Goal: Browse casually

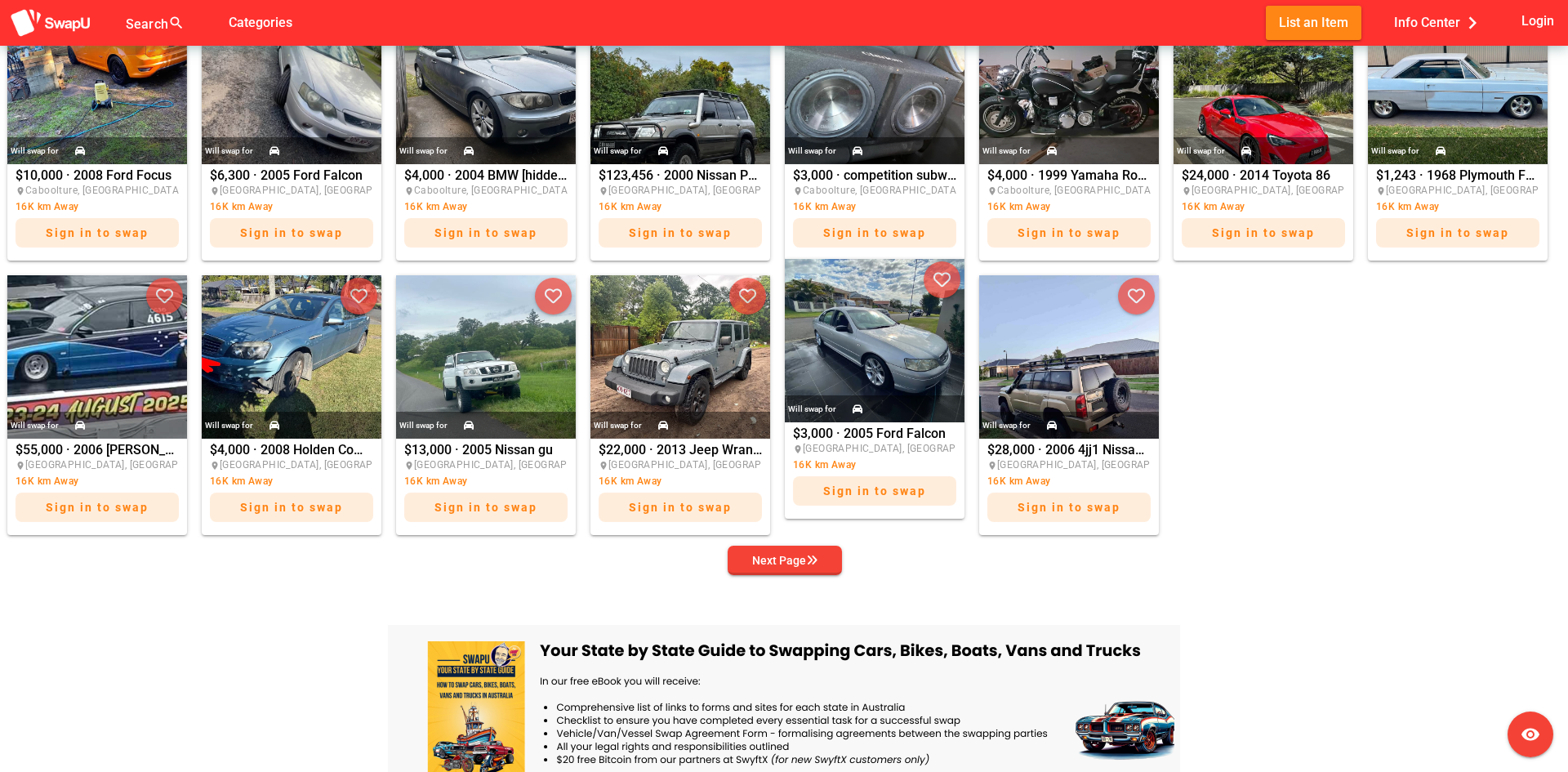
scroll to position [817, 0]
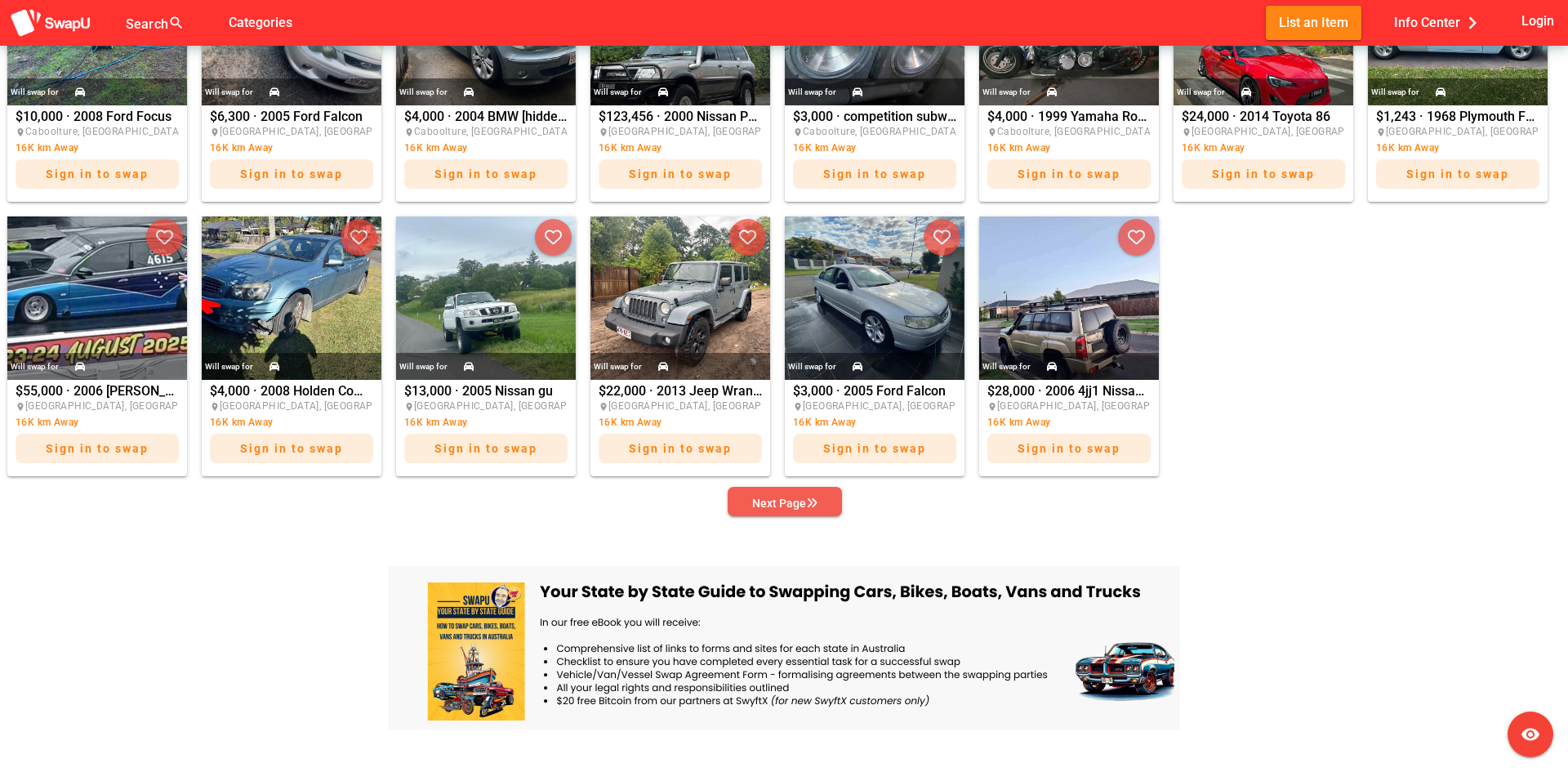
click at [796, 501] on div "Next Page" at bounding box center [785, 503] width 66 height 19
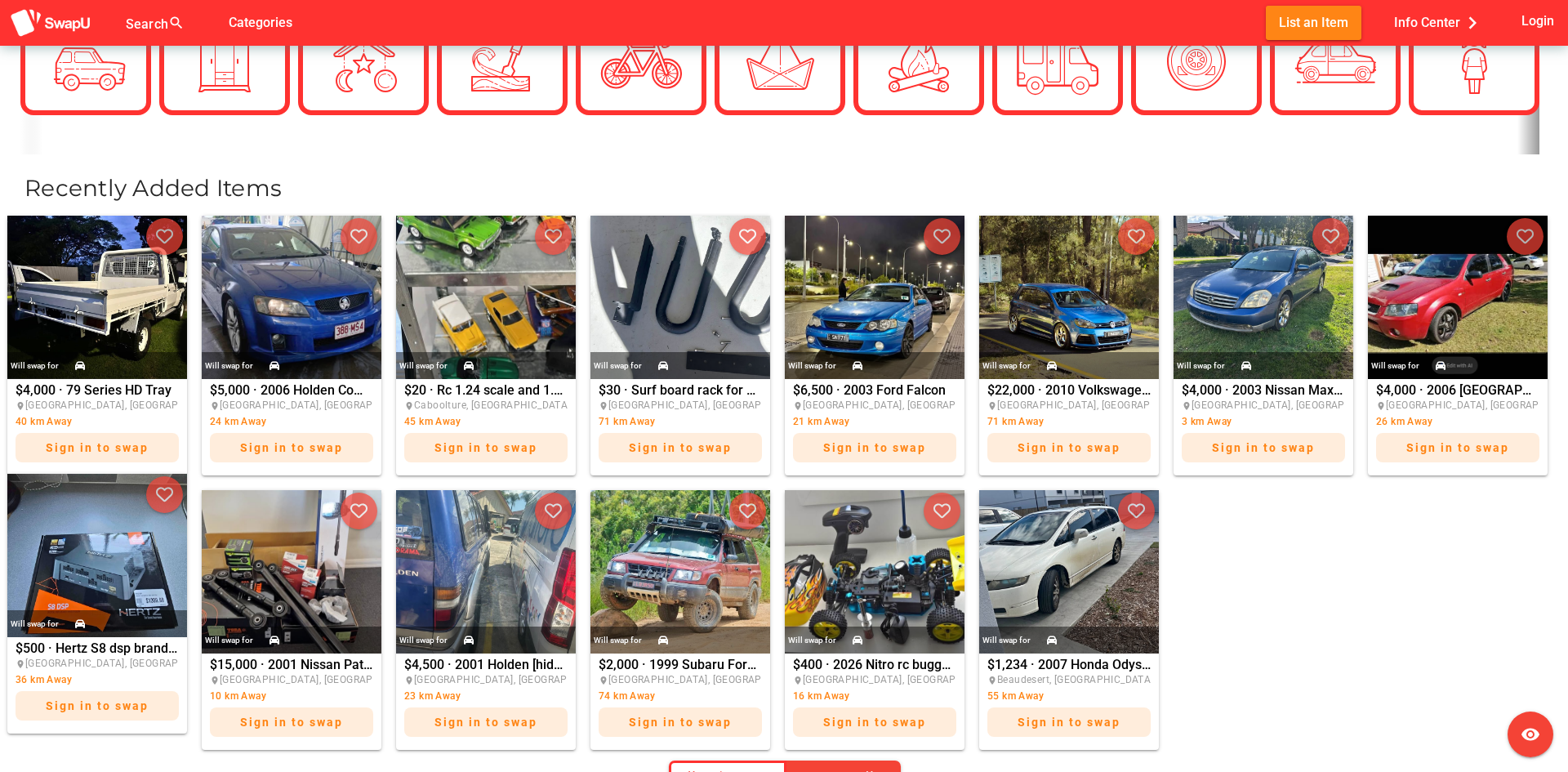
scroll to position [572, 0]
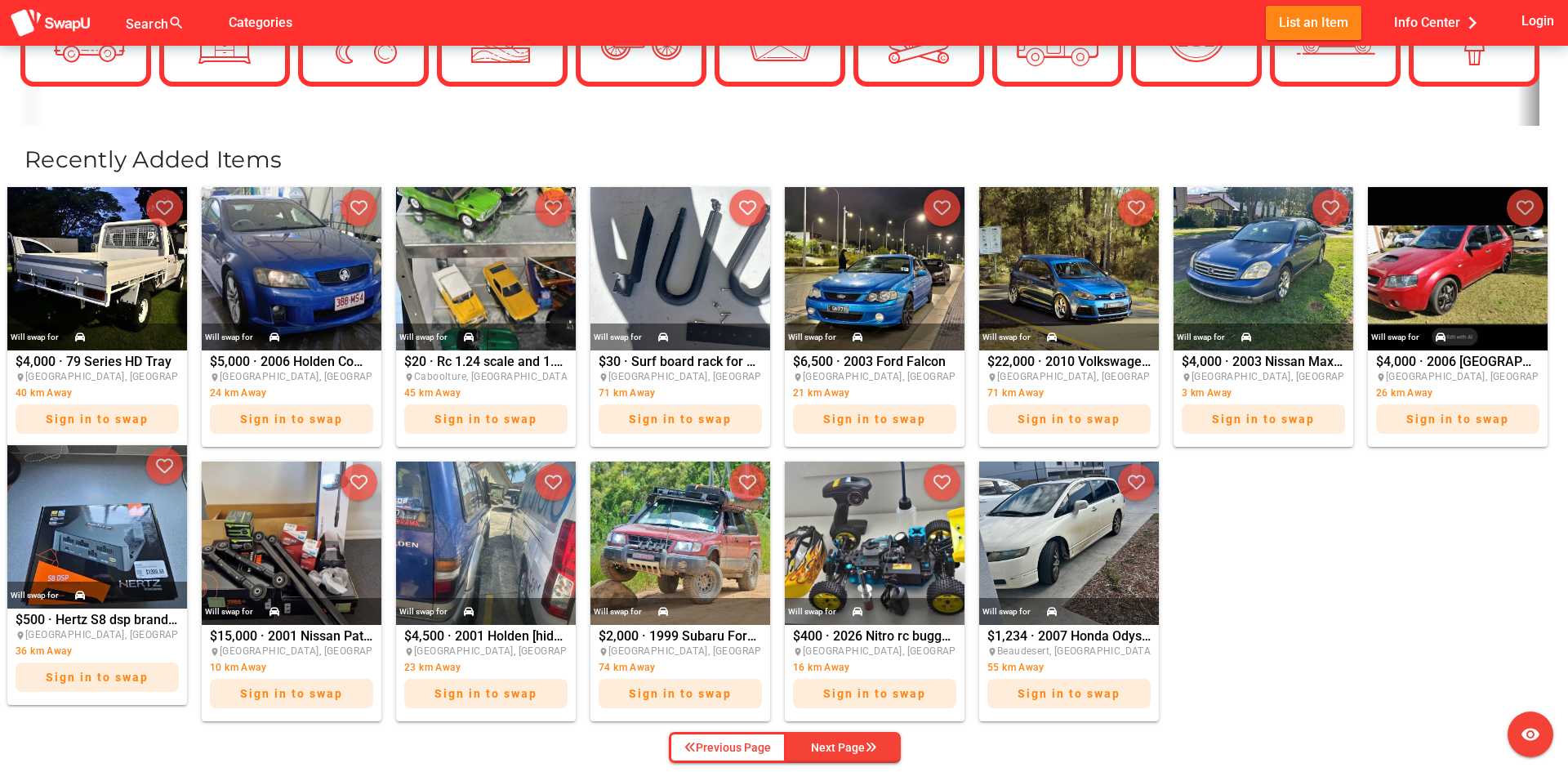
click at [96, 529] on img at bounding box center [97, 526] width 180 height 163
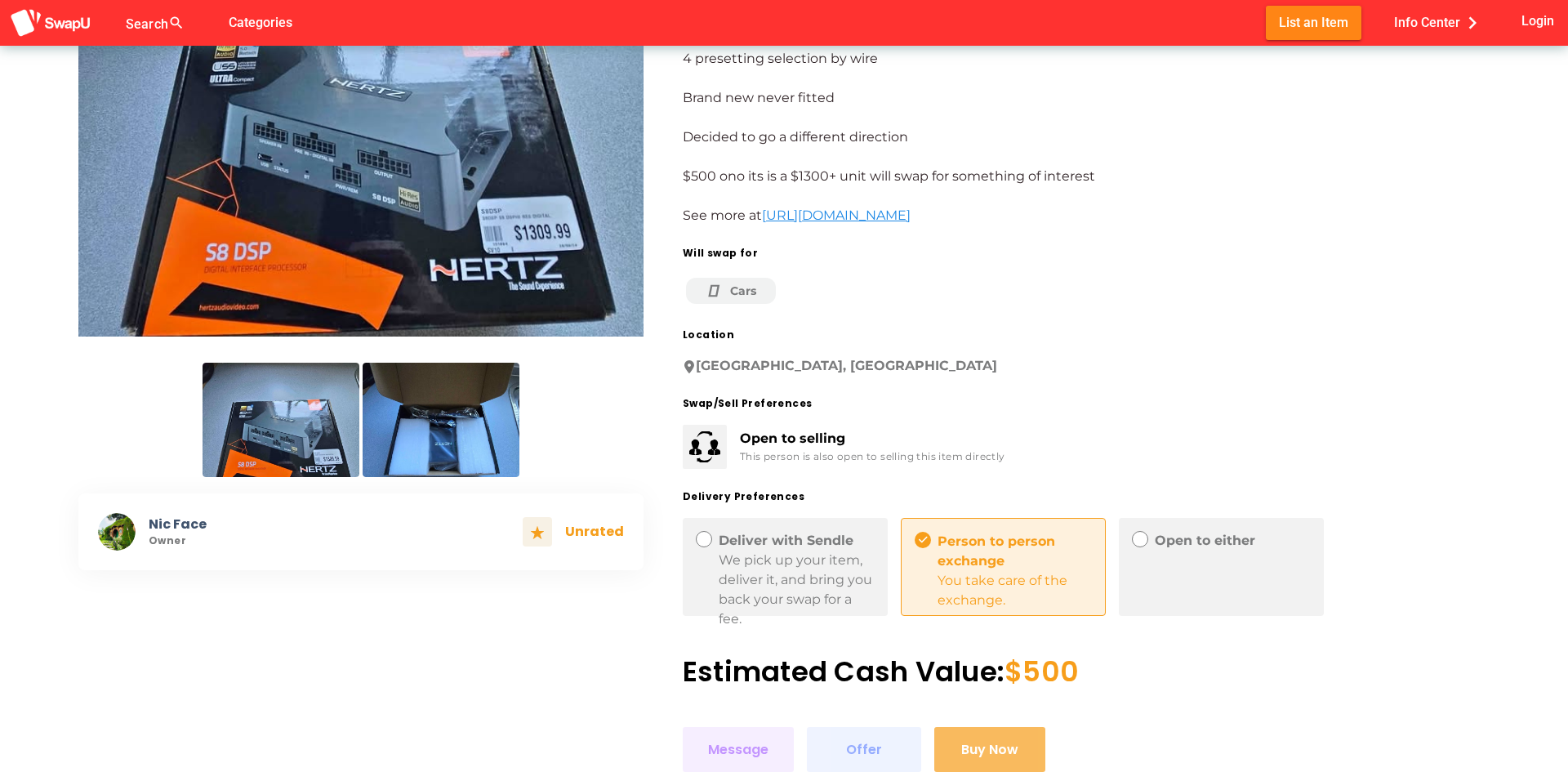
scroll to position [257, 0]
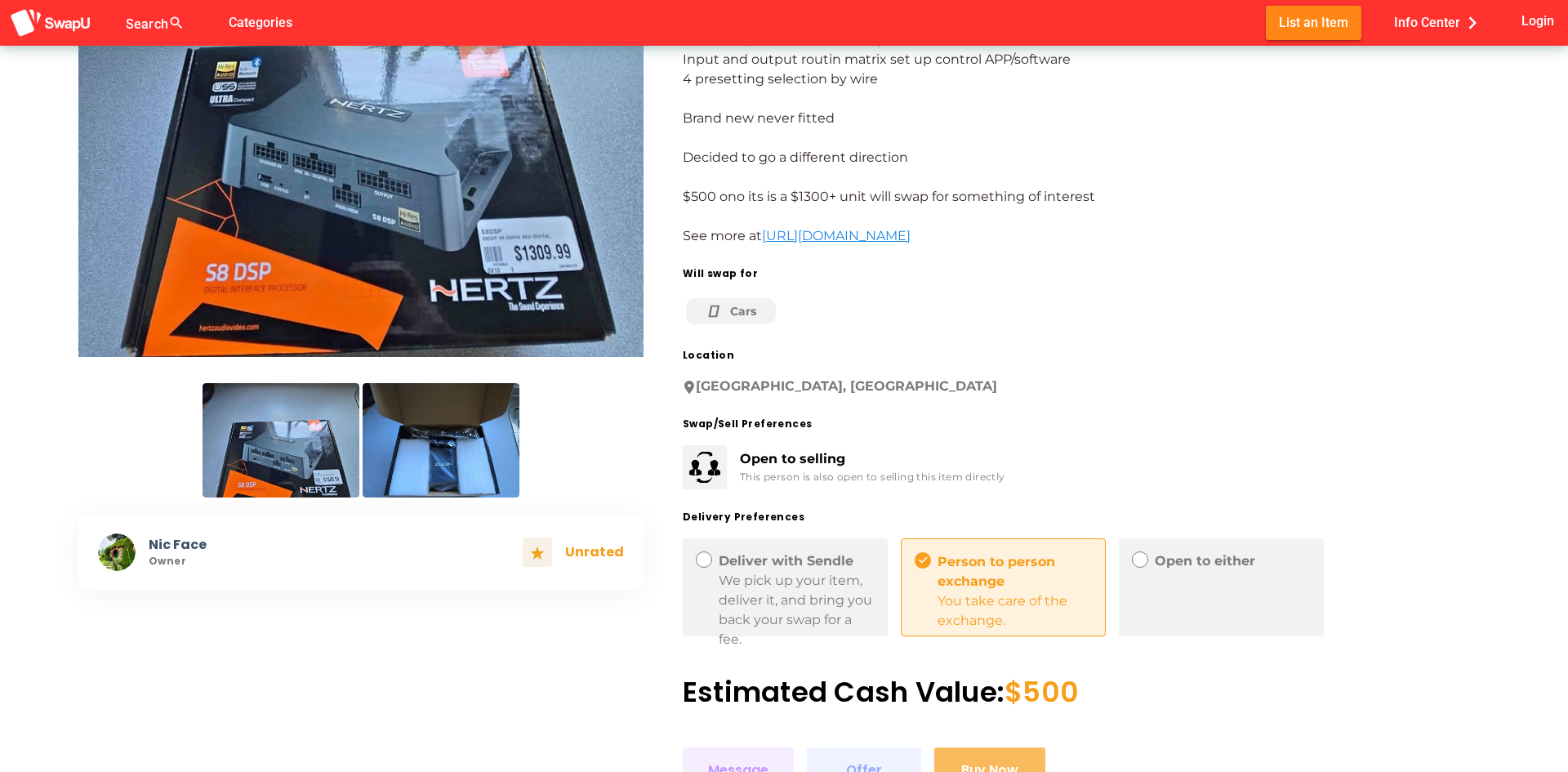
click at [413, 430] on img at bounding box center [440, 440] width 157 height 114
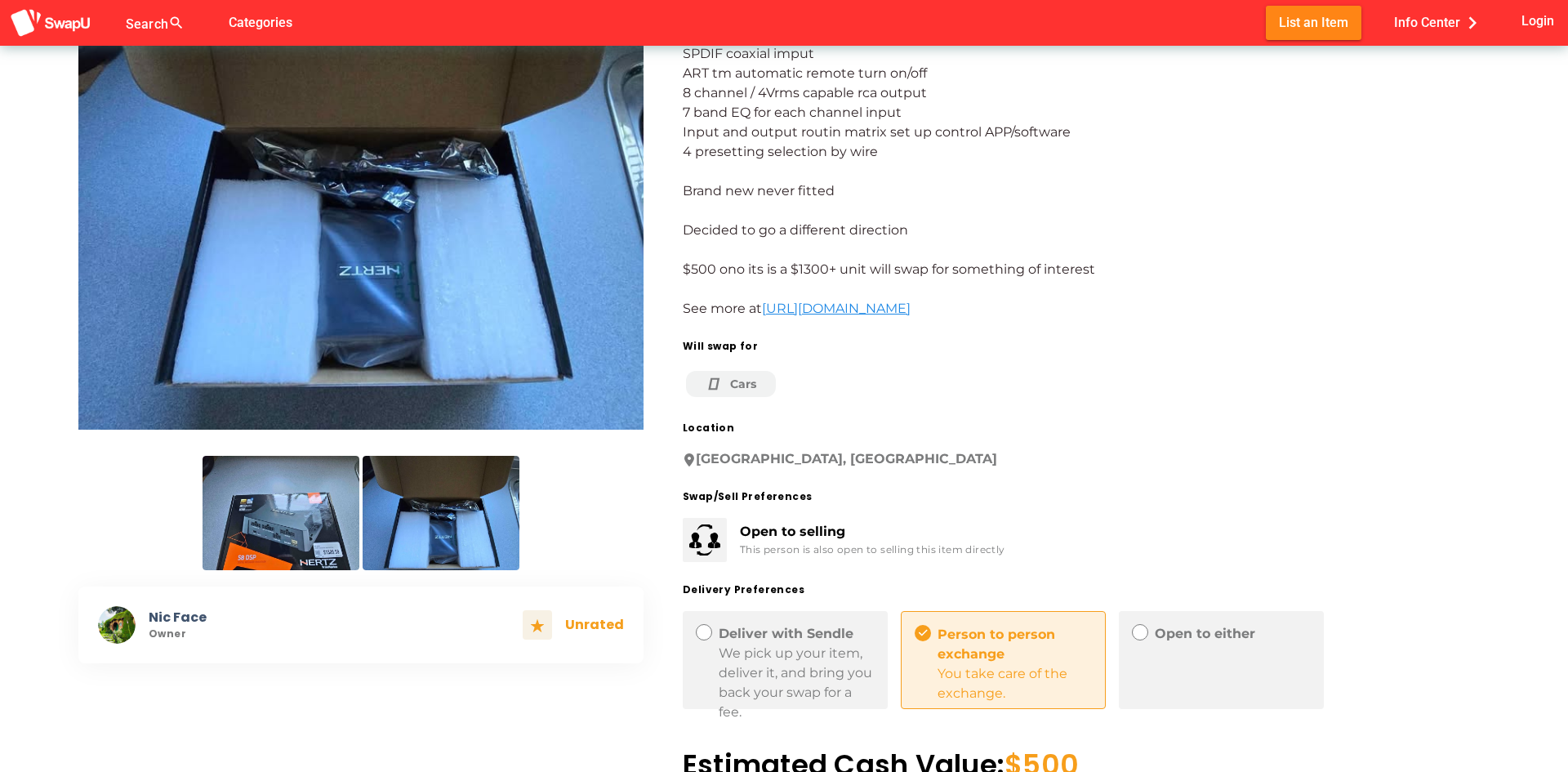
scroll to position [175, 0]
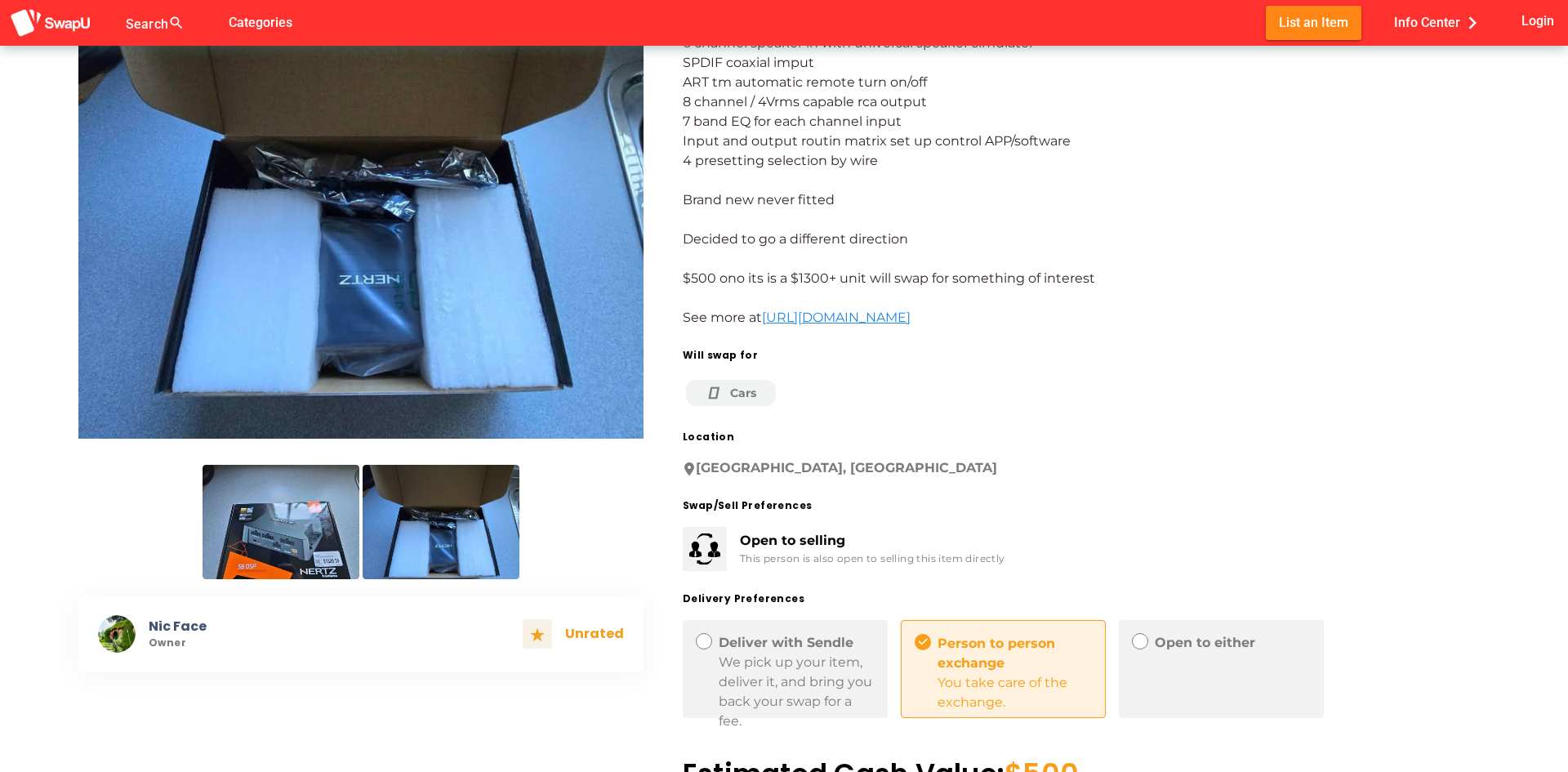
click at [279, 535] on img at bounding box center [281, 522] width 157 height 114
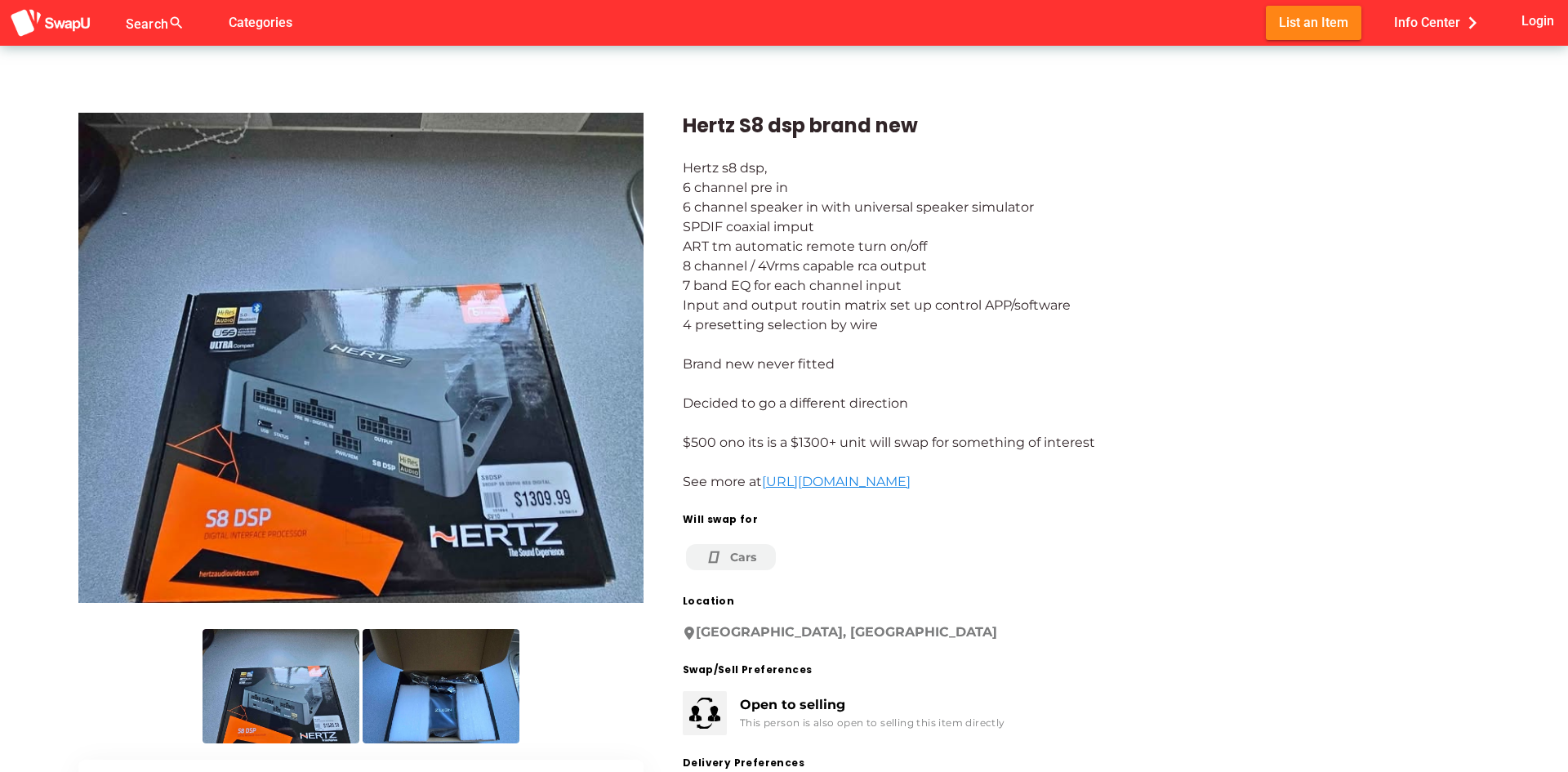
scroll to position [0, 0]
